Goal: Task Accomplishment & Management: Manage account settings

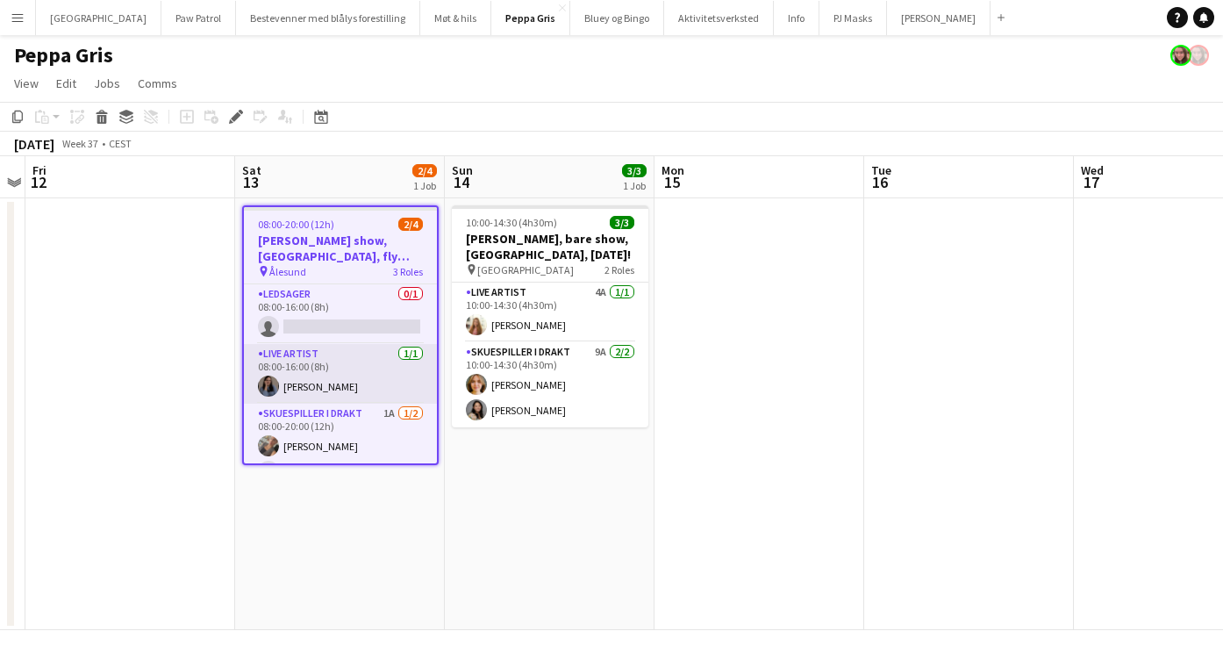
scroll to position [25, 0]
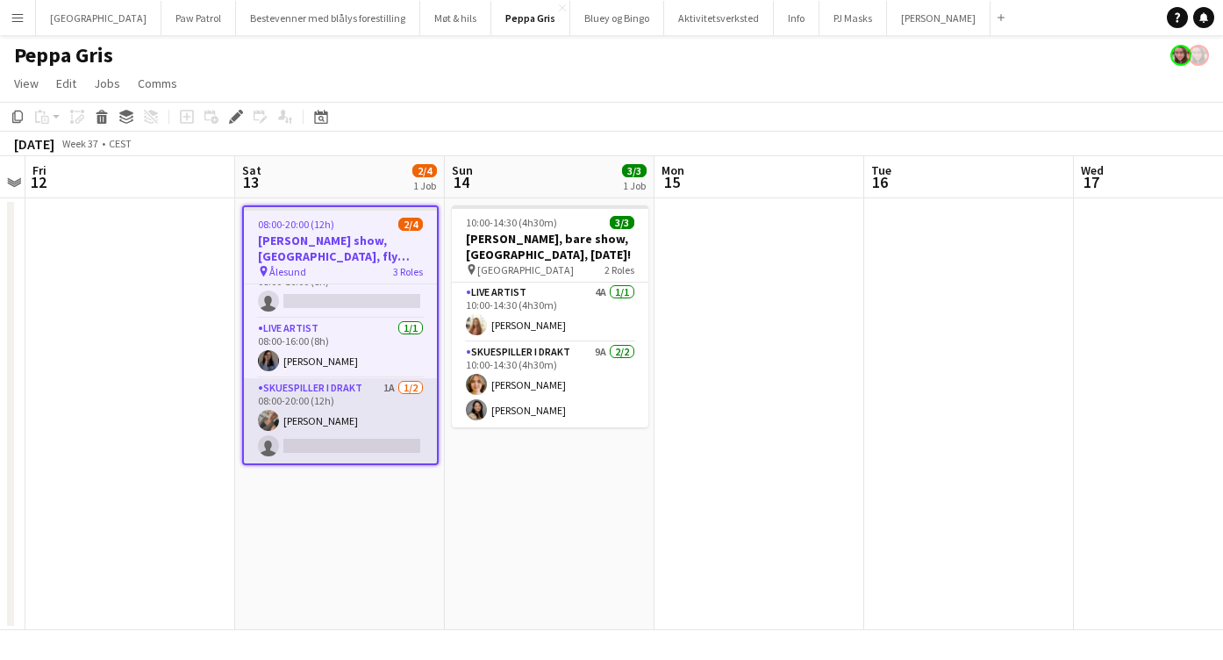
click at [310, 441] on app-card-role "Skuespiller i drakt 1A [DATE] 08:00-20:00 (12h) [PERSON_NAME] single-neutral-ac…" at bounding box center [340, 420] width 193 height 85
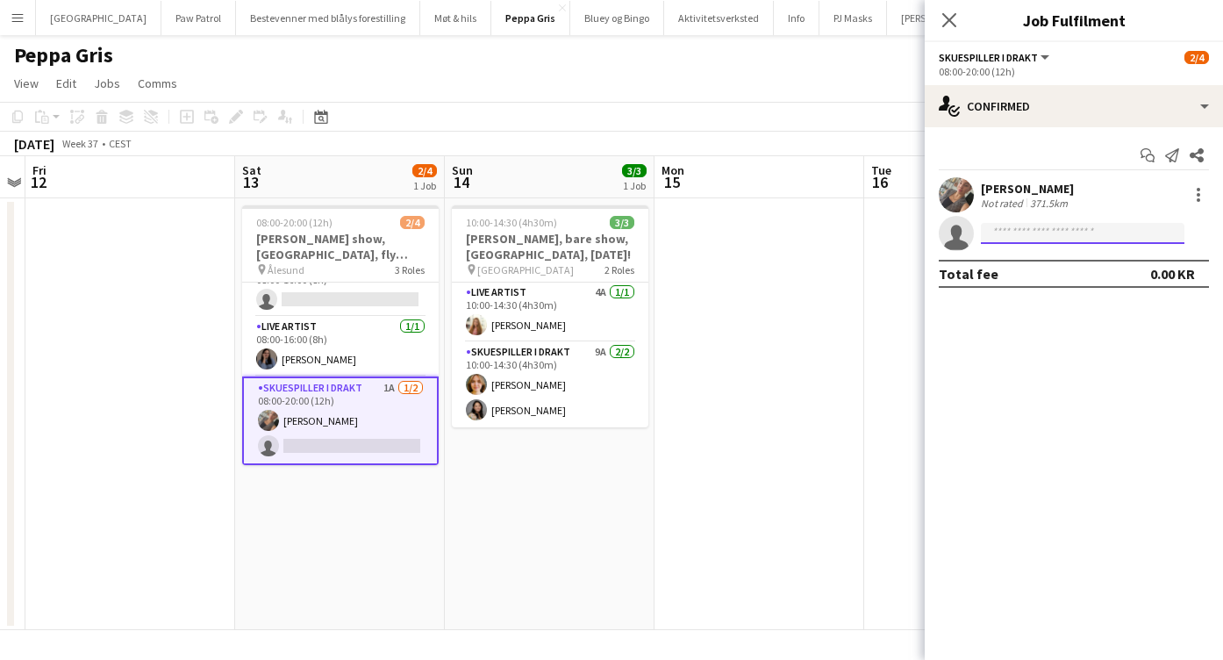
click at [1015, 230] on input at bounding box center [1083, 233] width 204 height 21
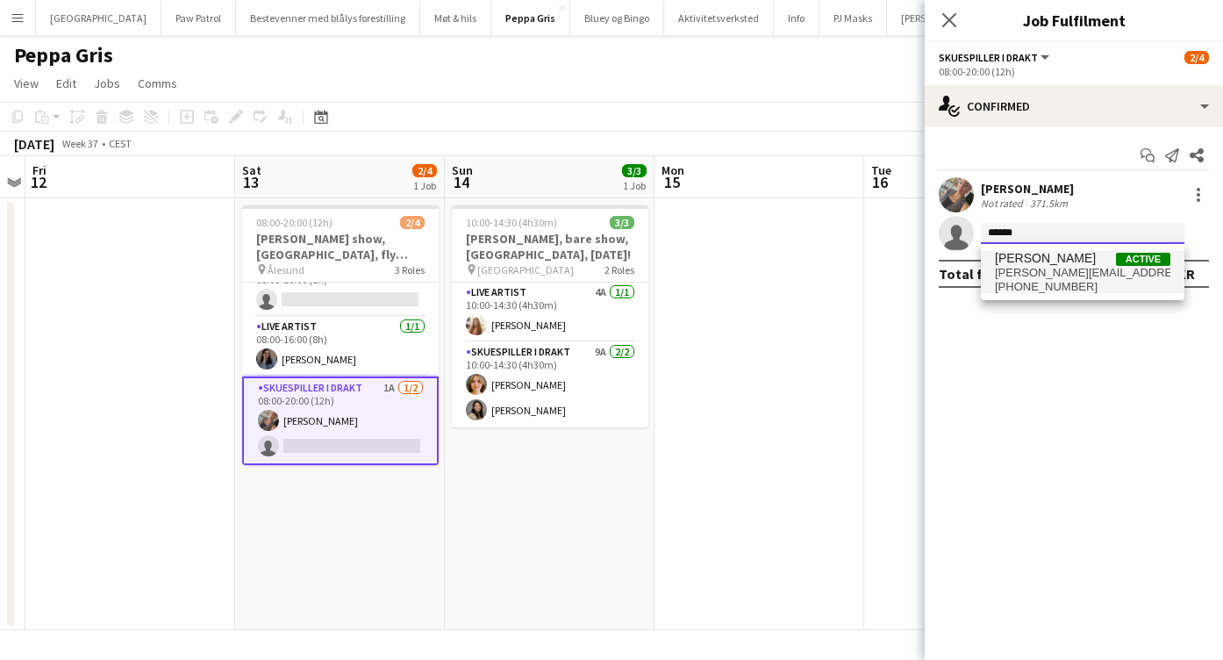
type input "******"
click at [1081, 269] on span "[PERSON_NAME][EMAIL_ADDRESS][DOMAIN_NAME]" at bounding box center [1083, 273] width 176 height 14
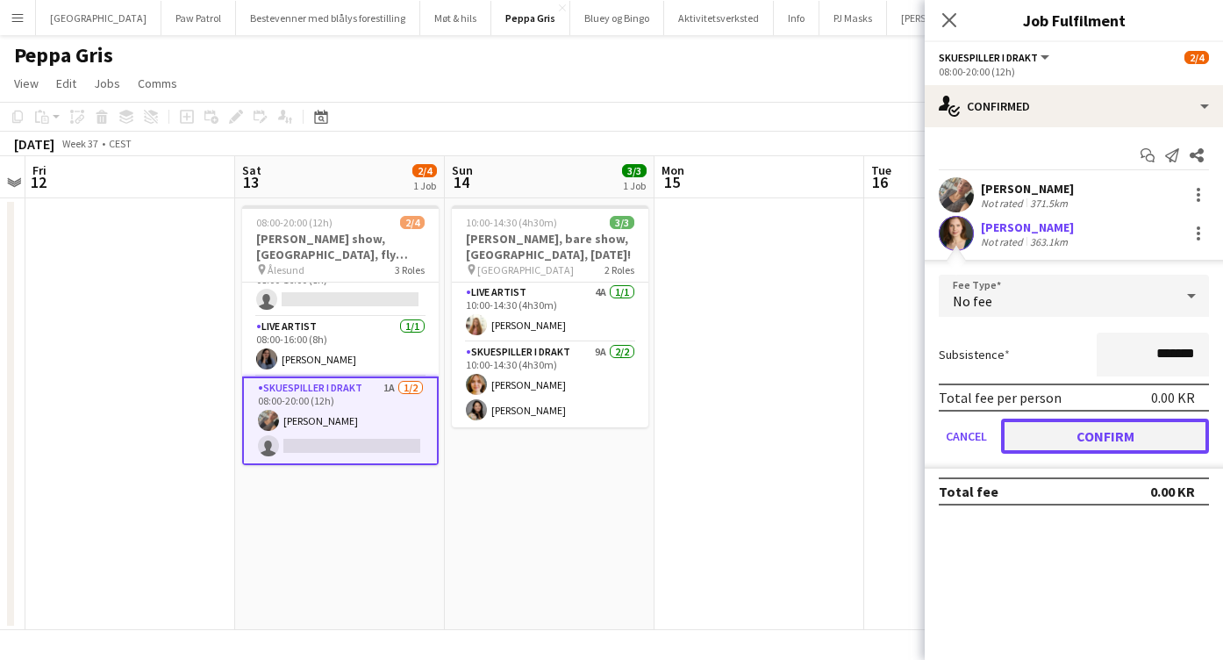
click at [1072, 435] on button "Confirm" at bounding box center [1105, 436] width 208 height 35
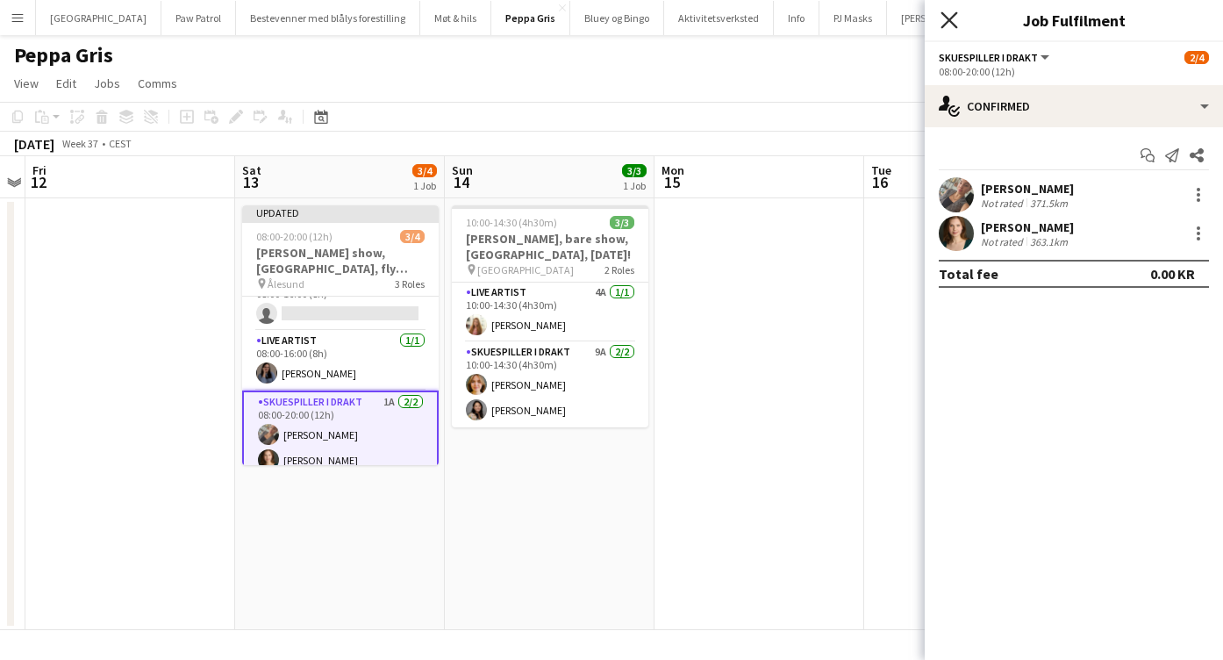
click at [954, 18] on icon "Close pop-in" at bounding box center [949, 19] width 17 height 17
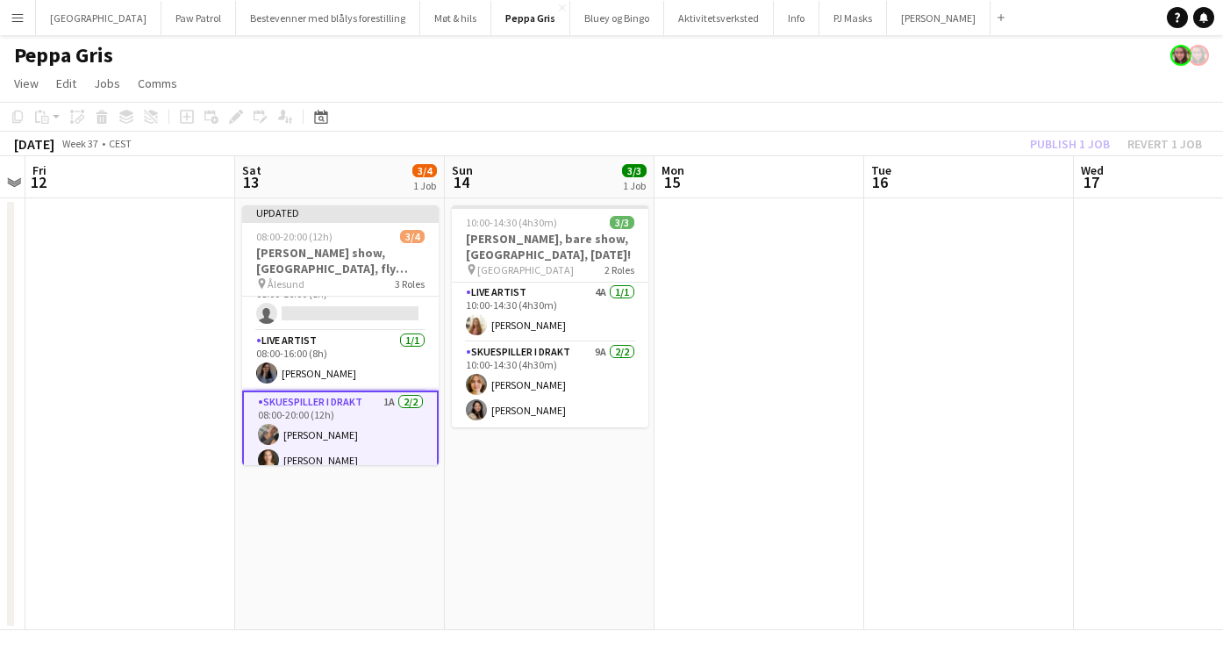
click at [1063, 138] on div "Publish 1 job Revert 1 job" at bounding box center [1116, 144] width 214 height 23
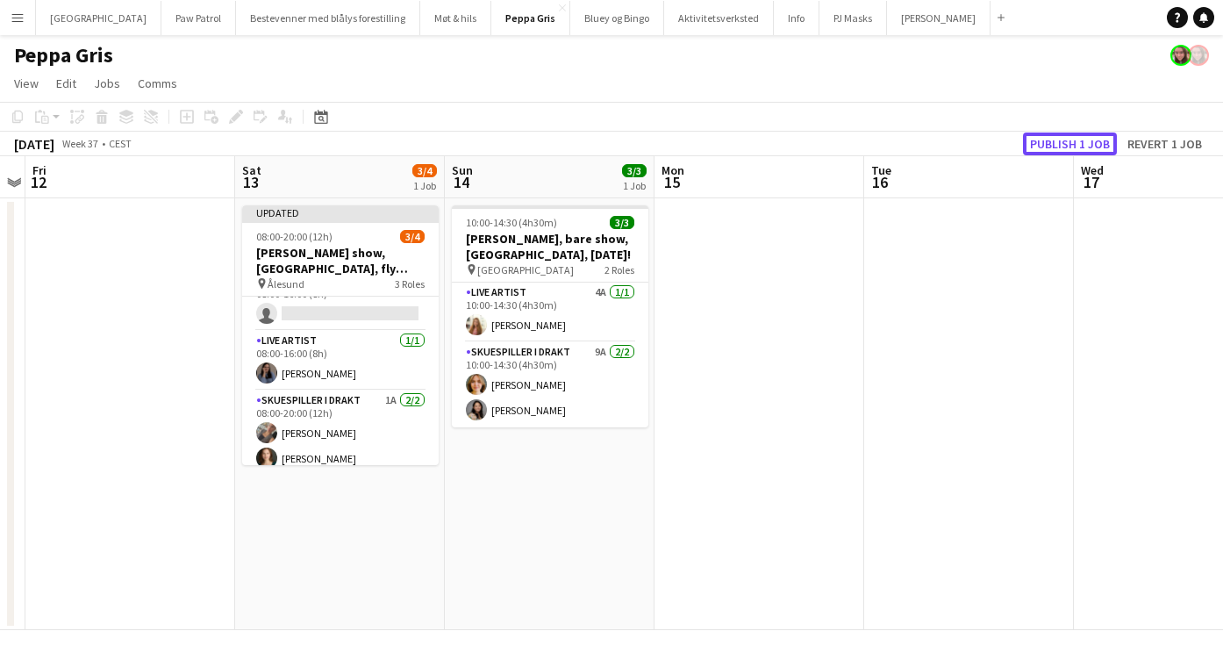
click at [1063, 138] on button "Publish 1 job" at bounding box center [1070, 144] width 94 height 23
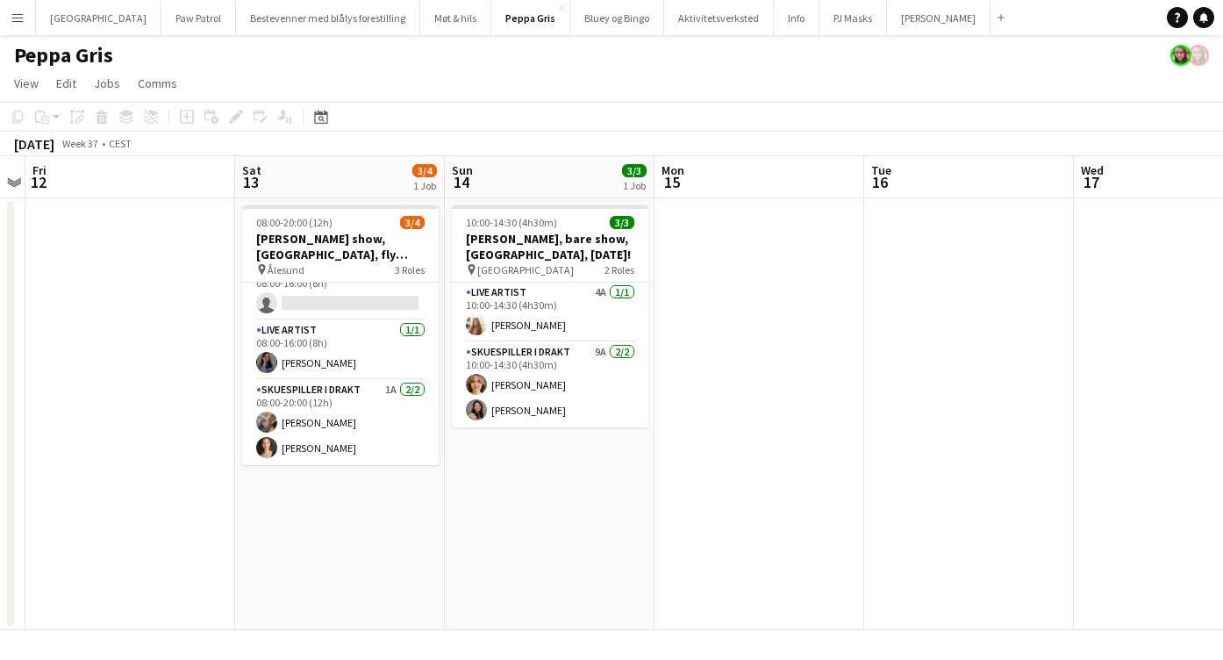
scroll to position [22, 0]
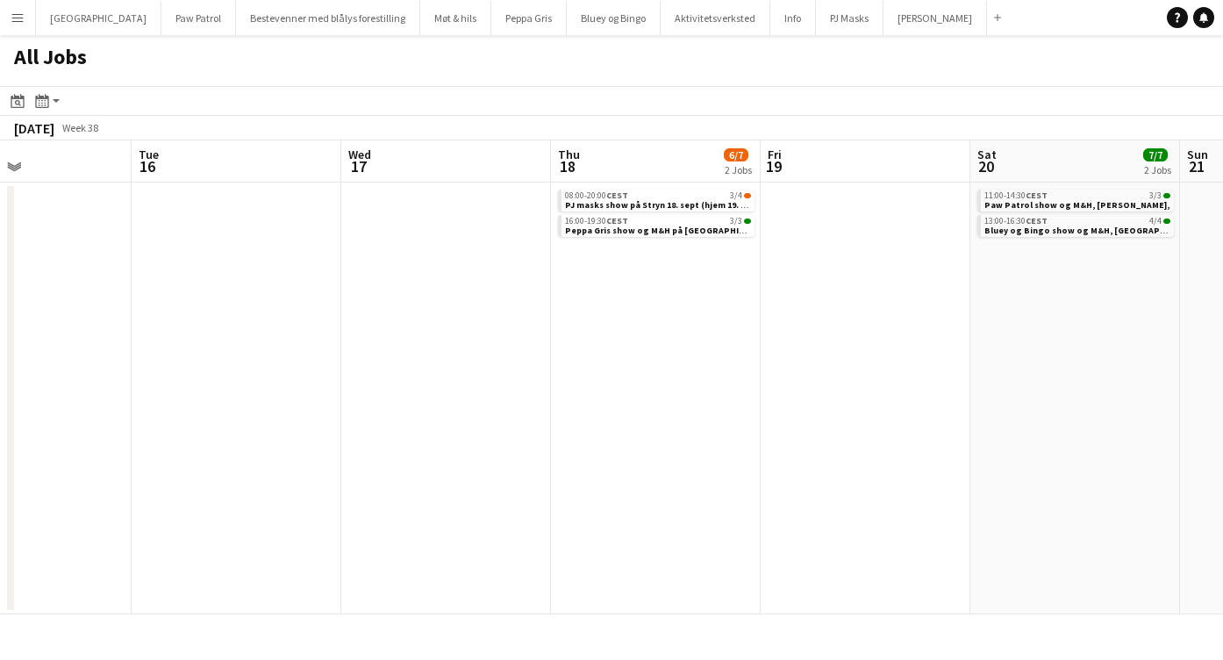
scroll to position [0, 721]
